Goal: Information Seeking & Learning: Learn about a topic

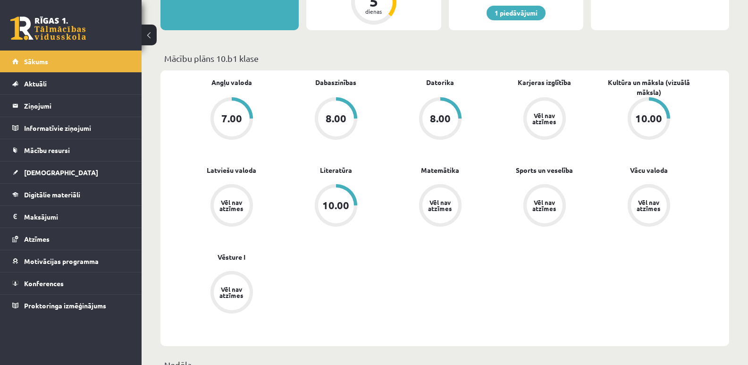
scroll to position [236, 0]
click at [439, 172] on link "Matemātika" at bounding box center [440, 169] width 38 height 10
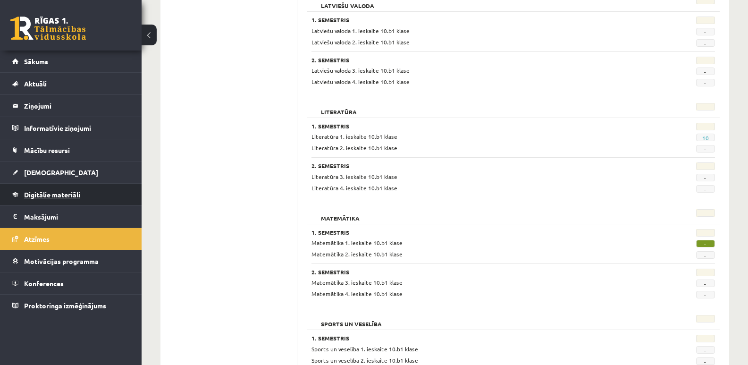
scroll to position [567, 0]
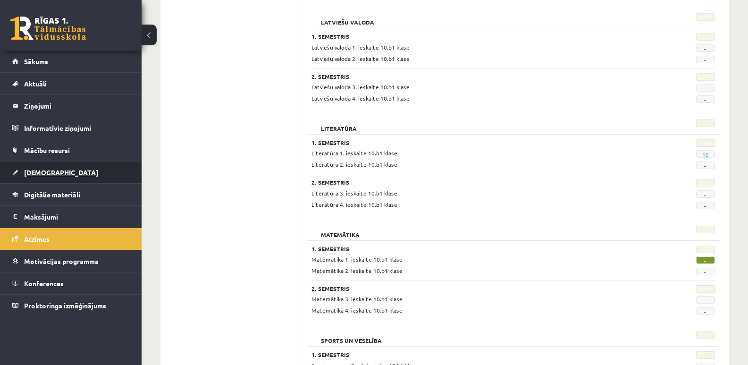
click at [28, 173] on span "[DEMOGRAPHIC_DATA]" at bounding box center [61, 172] width 74 height 8
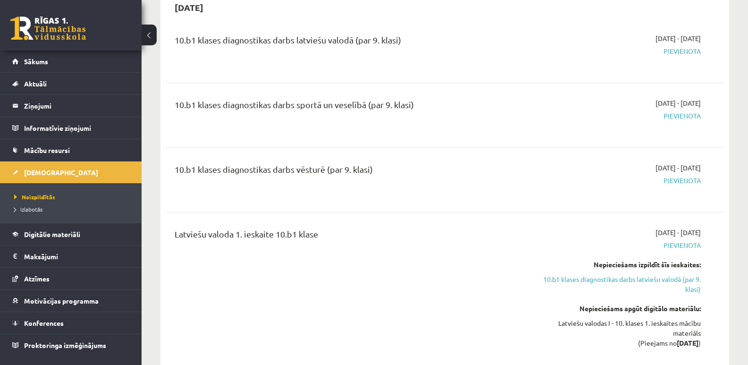
scroll to position [803, 0]
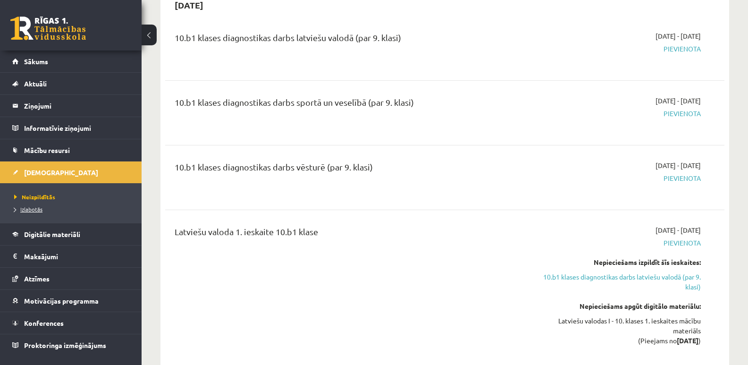
click at [25, 209] on span "Izlabotās" at bounding box center [28, 209] width 28 height 8
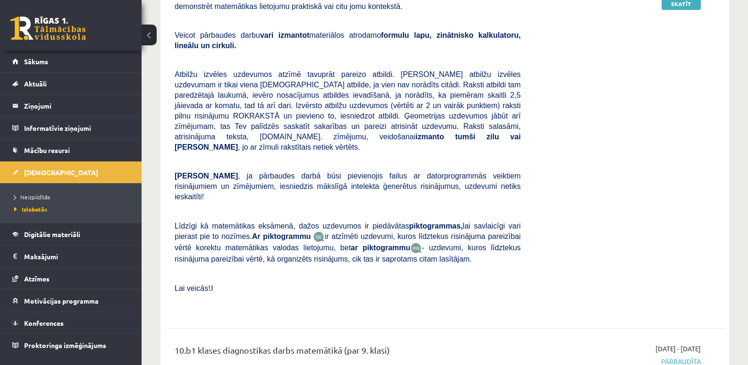
scroll to position [1427, 0]
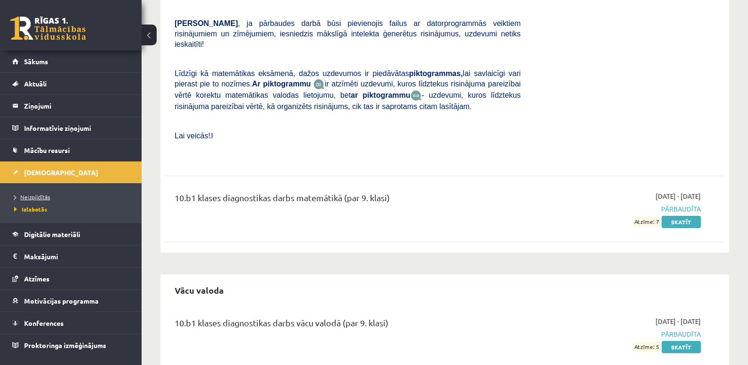
click at [38, 194] on span "Neizpildītās" at bounding box center [32, 197] width 36 height 8
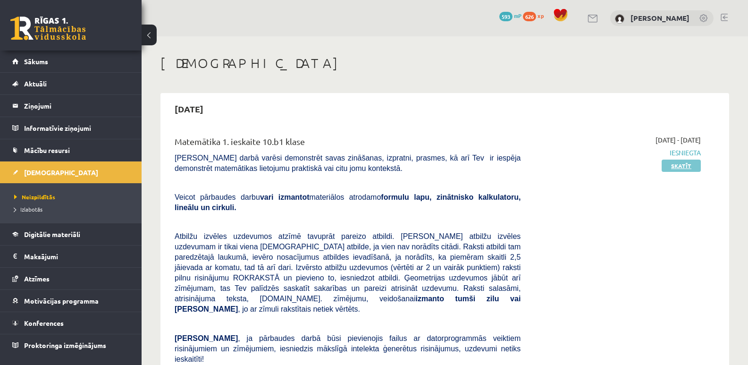
click at [686, 166] on link "Skatīt" at bounding box center [681, 166] width 39 height 12
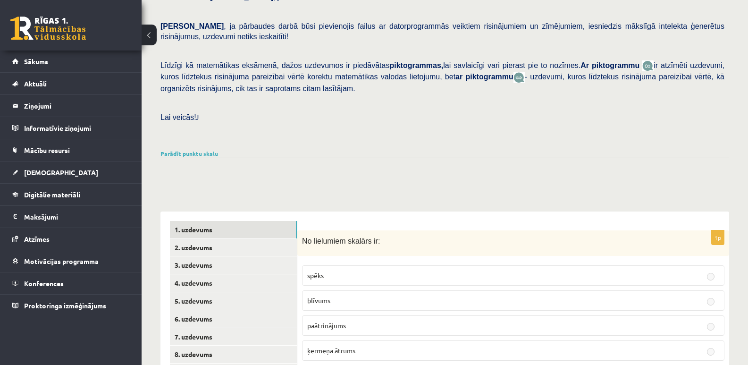
scroll to position [308, 0]
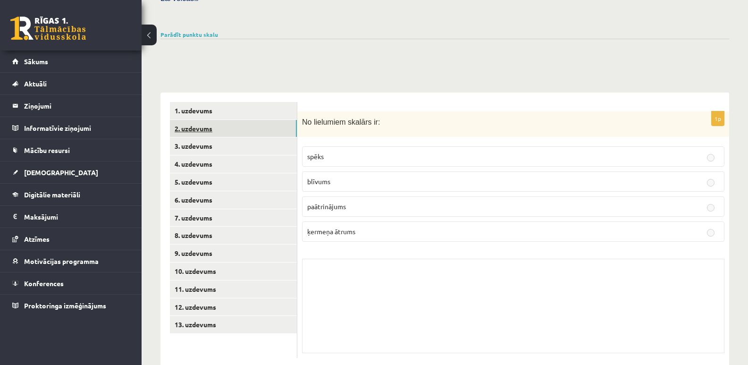
click at [186, 120] on link "2. uzdevums" at bounding box center [233, 128] width 127 height 17
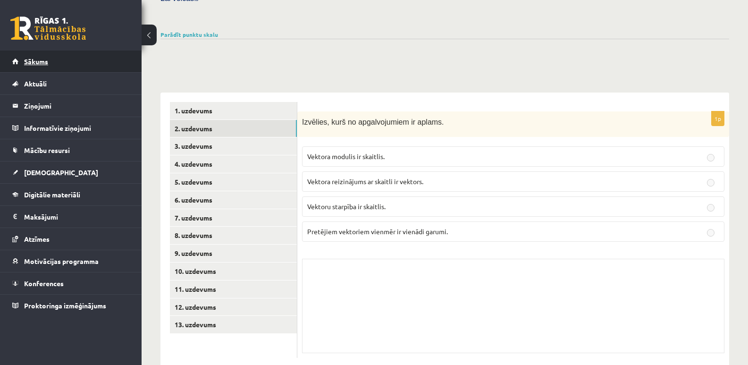
click at [35, 61] on span "Sākums" at bounding box center [36, 61] width 24 height 8
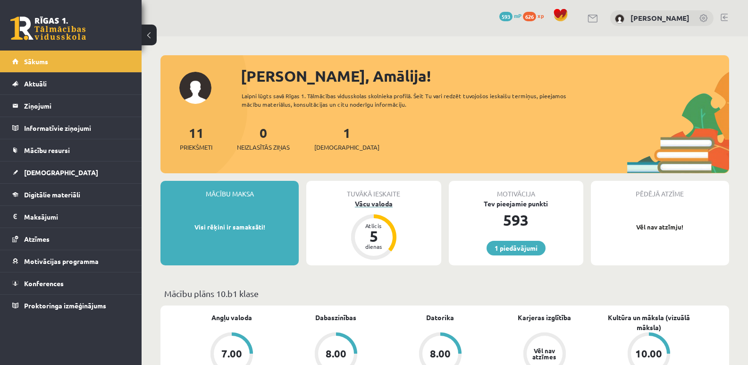
click at [372, 205] on div "Vācu valoda" at bounding box center [373, 204] width 135 height 10
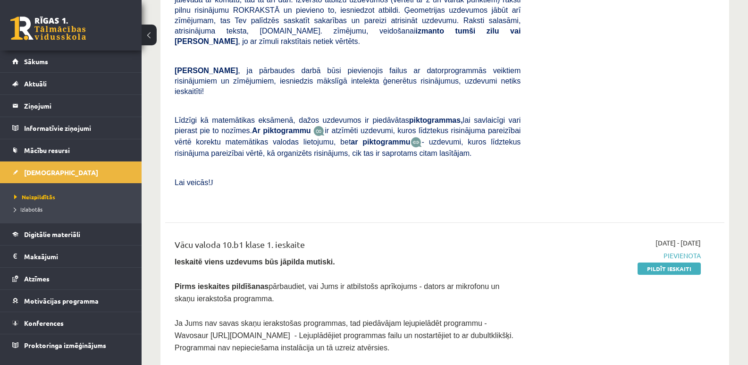
scroll to position [283, 0]
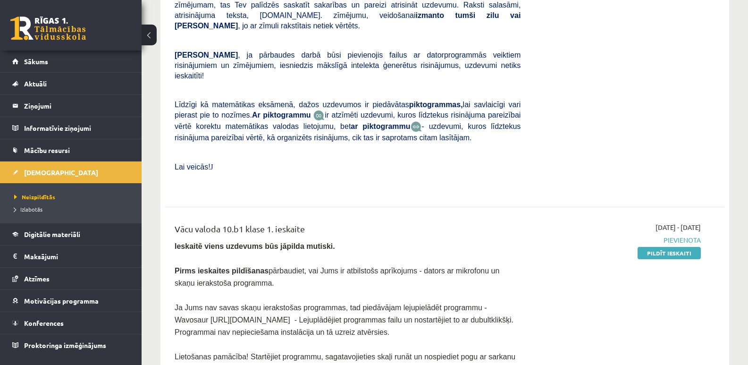
click at [381, 213] on div "Vācu valoda 10.b1 klase 1. ieskaite Ieskaitē viens uzdevums būs jāpilda mutiski…" at bounding box center [445, 341] width 560 height 257
click at [382, 213] on div "Vācu valoda 10.b1 klase 1. ieskaite Ieskaitē viens uzdevums būs jāpilda mutiski…" at bounding box center [445, 341] width 560 height 257
click at [49, 233] on span "Digitālie materiāli" at bounding box center [52, 234] width 56 height 8
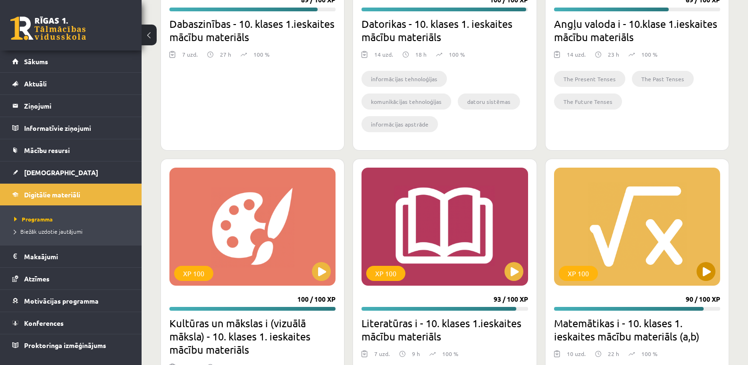
scroll to position [567, 0]
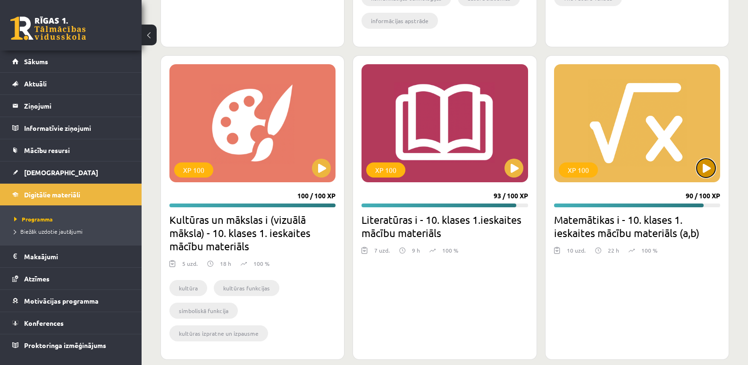
click at [708, 166] on button at bounding box center [706, 168] width 19 height 19
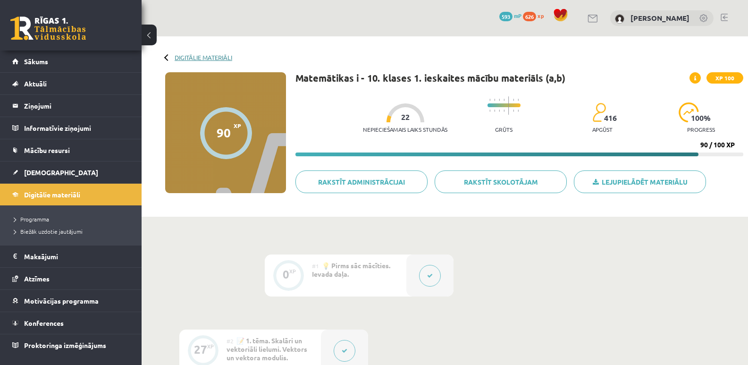
click at [198, 58] on link "Digitālie materiāli" at bounding box center [204, 57] width 58 height 7
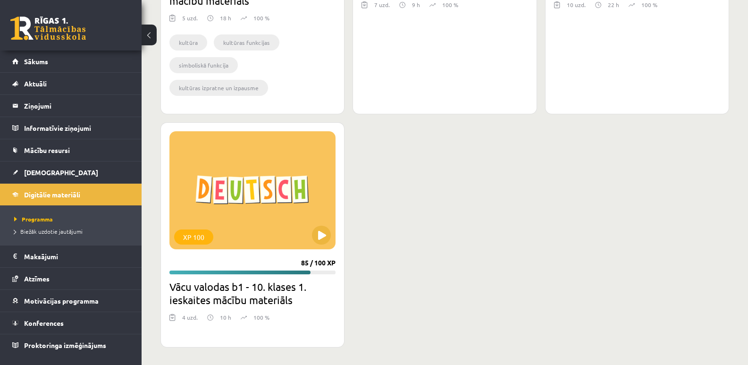
scroll to position [814, 0]
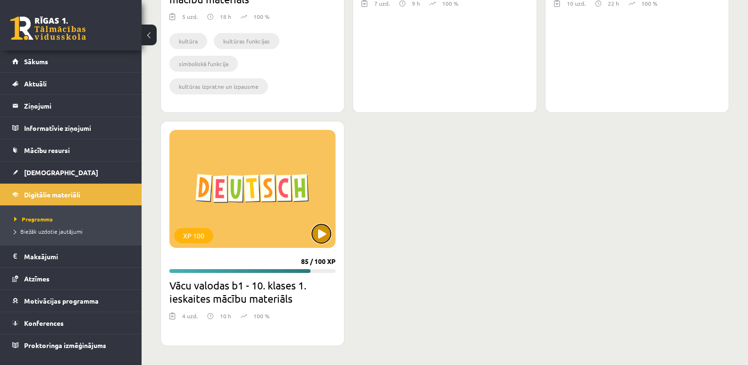
click at [320, 237] on button at bounding box center [321, 233] width 19 height 19
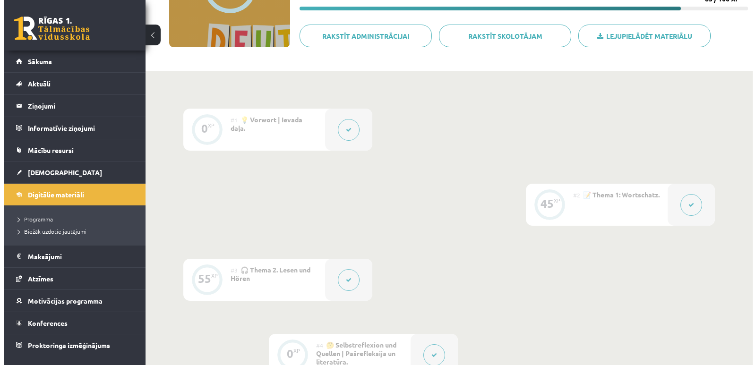
scroll to position [142, 0]
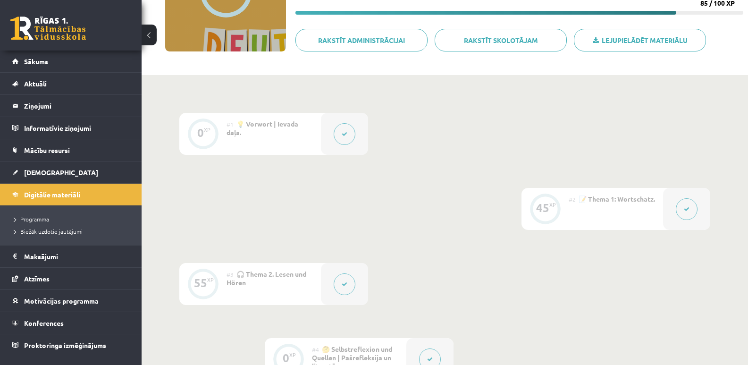
click at [352, 140] on button at bounding box center [345, 134] width 22 height 22
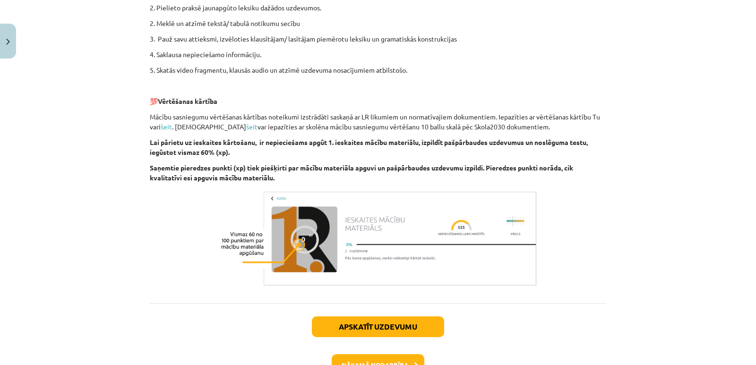
scroll to position [378, 0]
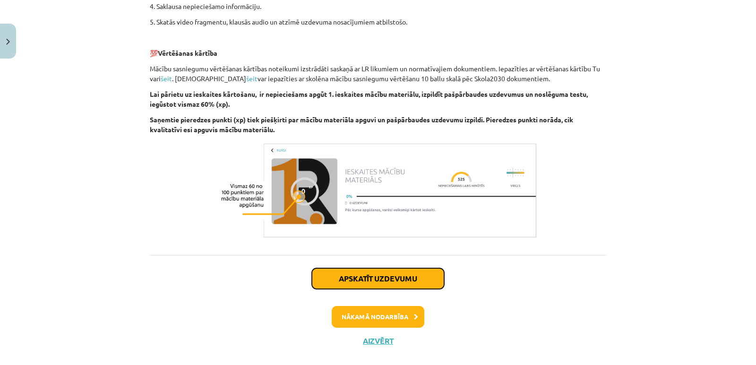
click at [374, 275] on button "Apskatīt uzdevumu" at bounding box center [378, 278] width 132 height 21
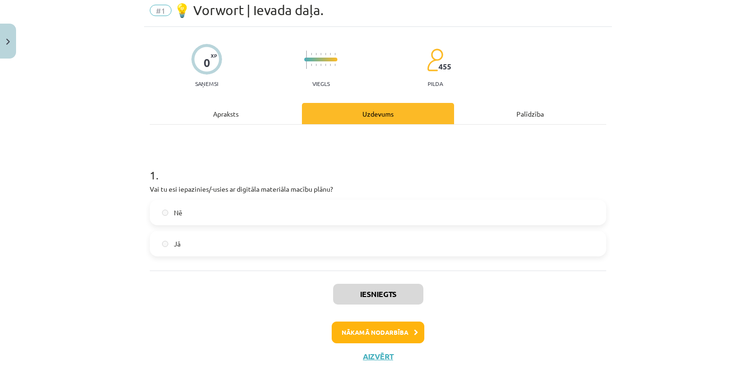
scroll to position [20, 0]
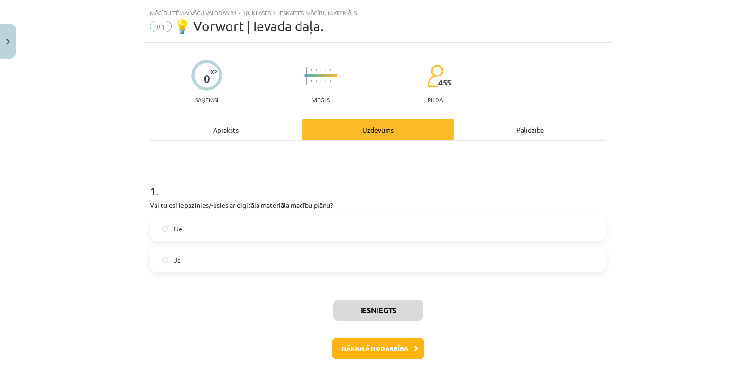
click at [170, 260] on label "Jā" at bounding box center [378, 260] width 454 height 24
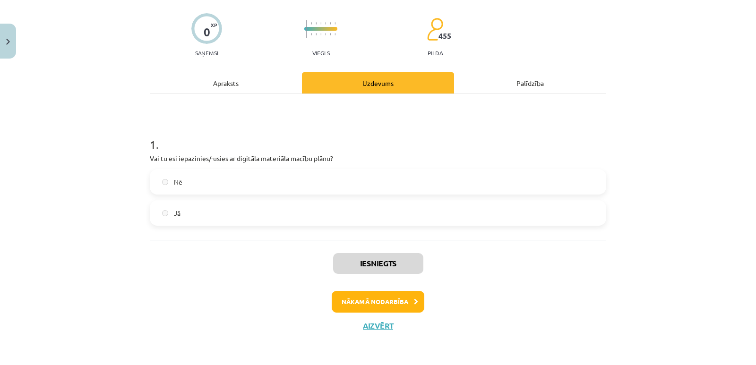
scroll to position [67, 0]
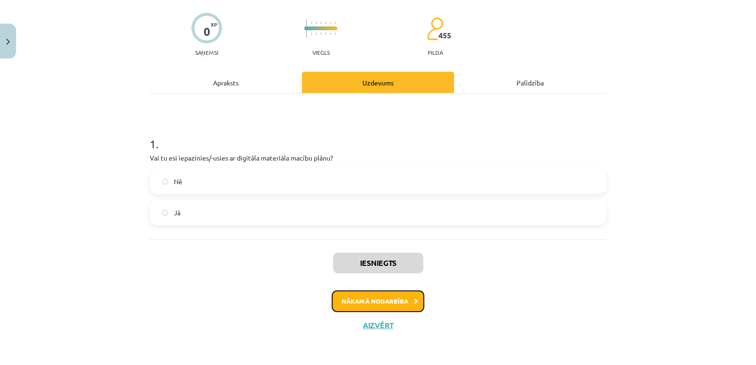
click at [371, 300] on button "Nākamā nodarbība" at bounding box center [377, 301] width 93 height 22
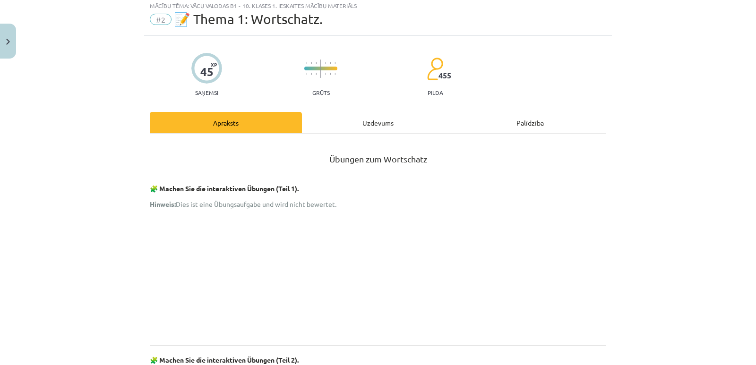
scroll to position [24, 0]
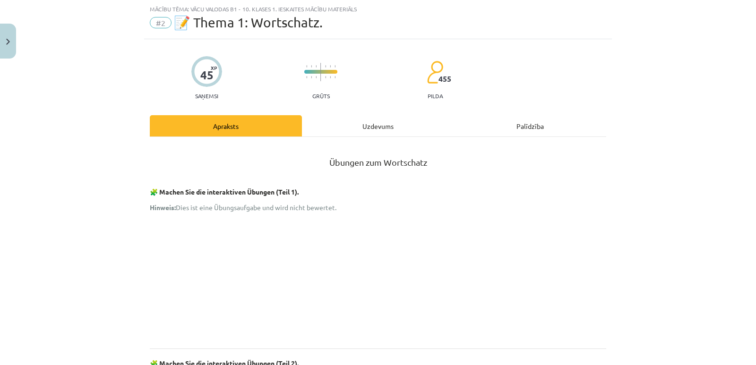
click at [372, 127] on div "Uzdevums" at bounding box center [378, 125] width 152 height 21
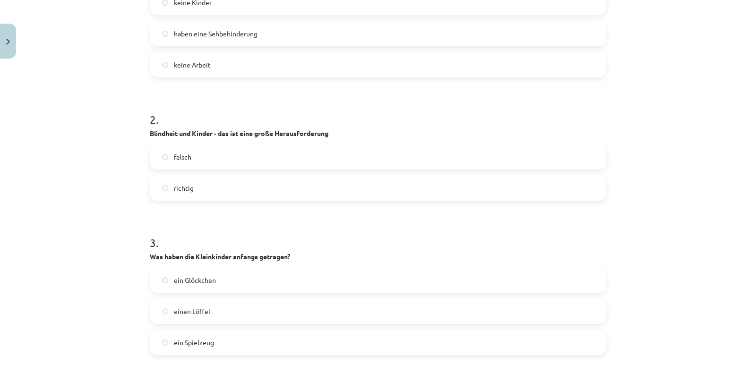
scroll to position [449, 0]
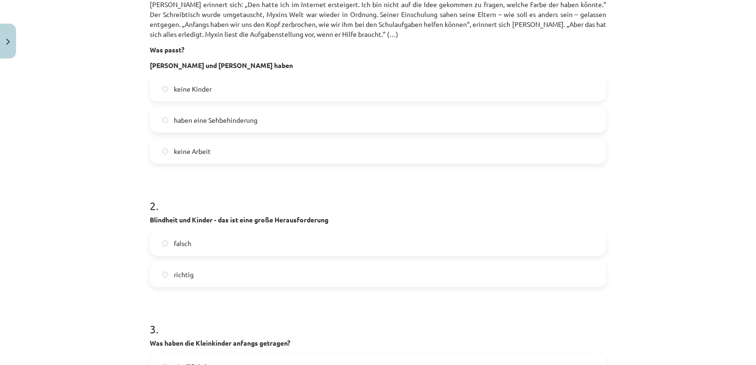
click at [174, 115] on span "haben eine Sehbehinderung" at bounding box center [216, 120] width 84 height 10
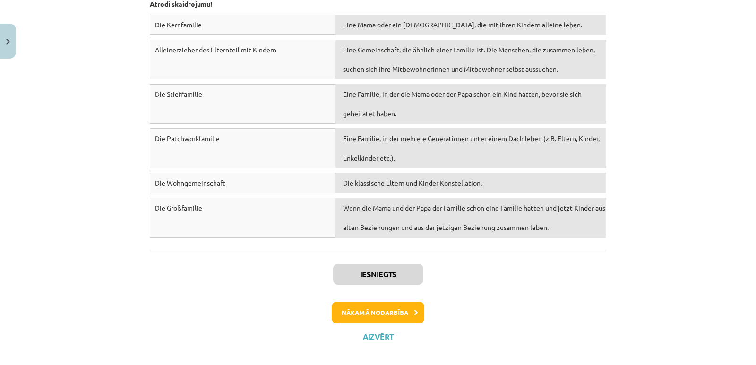
scroll to position [3495, 0]
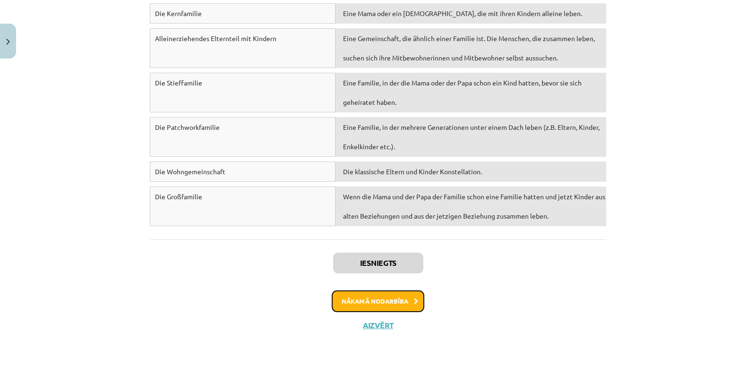
click at [383, 299] on button "Nākamā nodarbība" at bounding box center [377, 301] width 93 height 22
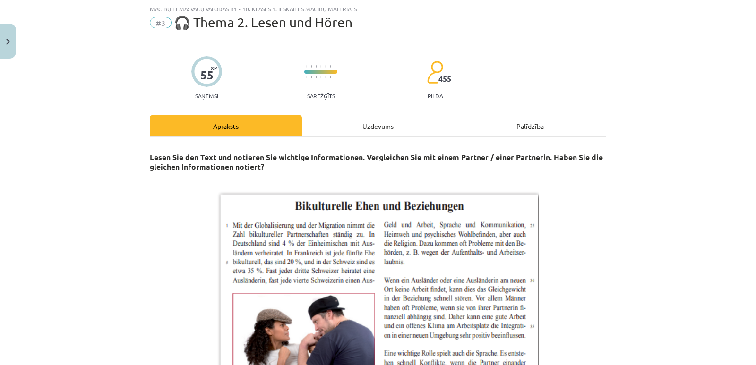
scroll to position [118, 0]
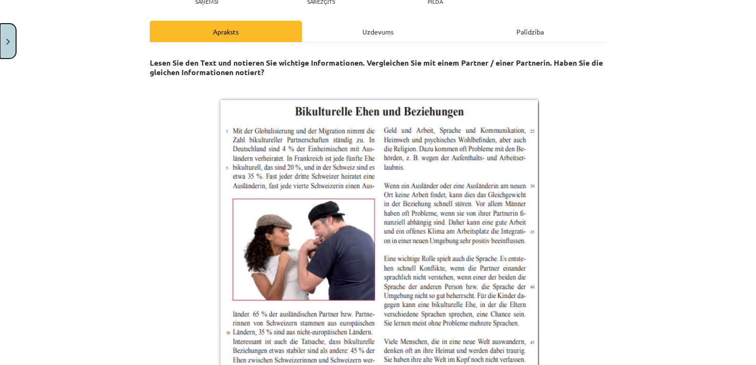
click at [7, 44] on img "Close" at bounding box center [8, 42] width 4 height 6
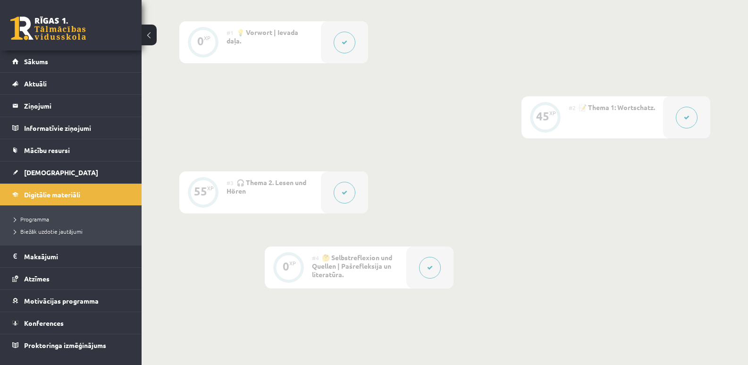
scroll to position [236, 0]
click at [66, 193] on span "Digitālie materiāli" at bounding box center [52, 194] width 56 height 8
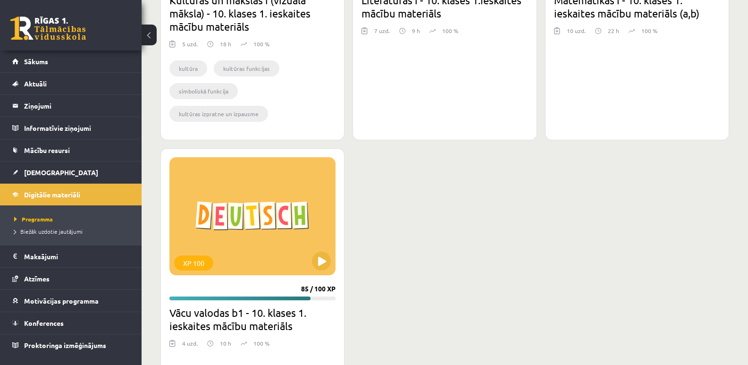
scroll to position [803, 0]
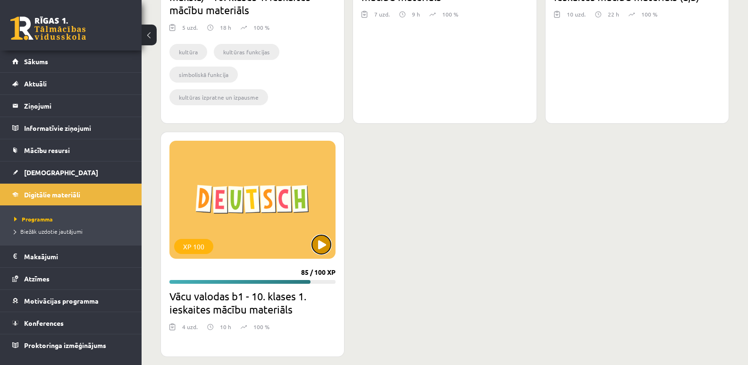
click at [324, 244] on button at bounding box center [321, 244] width 19 height 19
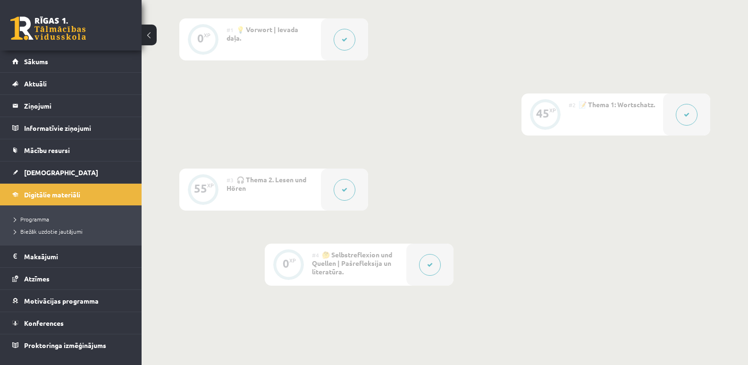
scroll to position [189, 0]
